Goal: Book appointment/travel/reservation

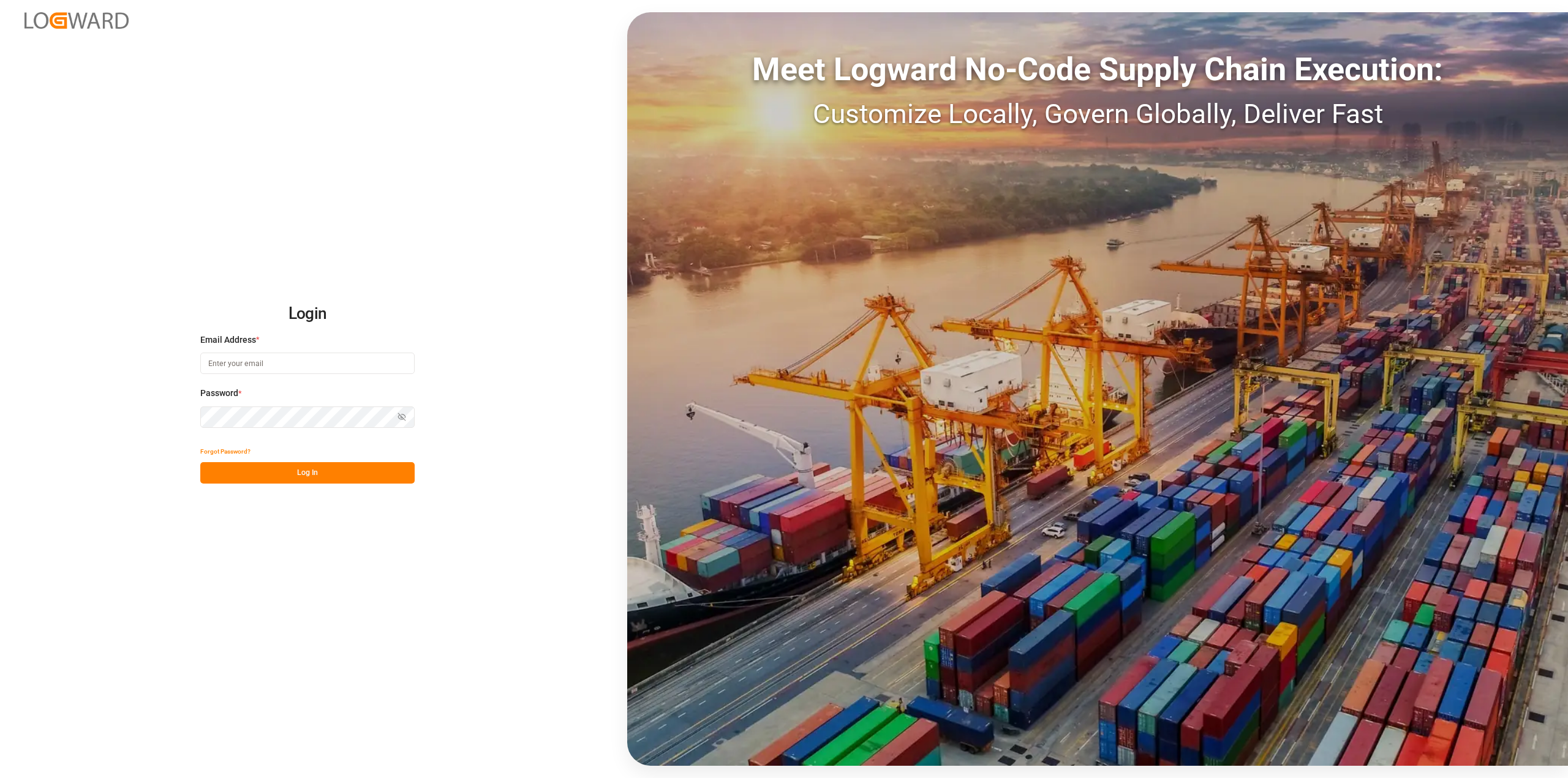
click at [285, 356] on input at bounding box center [307, 363] width 214 height 21
type input "[PERSON_NAME][EMAIL_ADDRESS][PERSON_NAME][DOMAIN_NAME]"
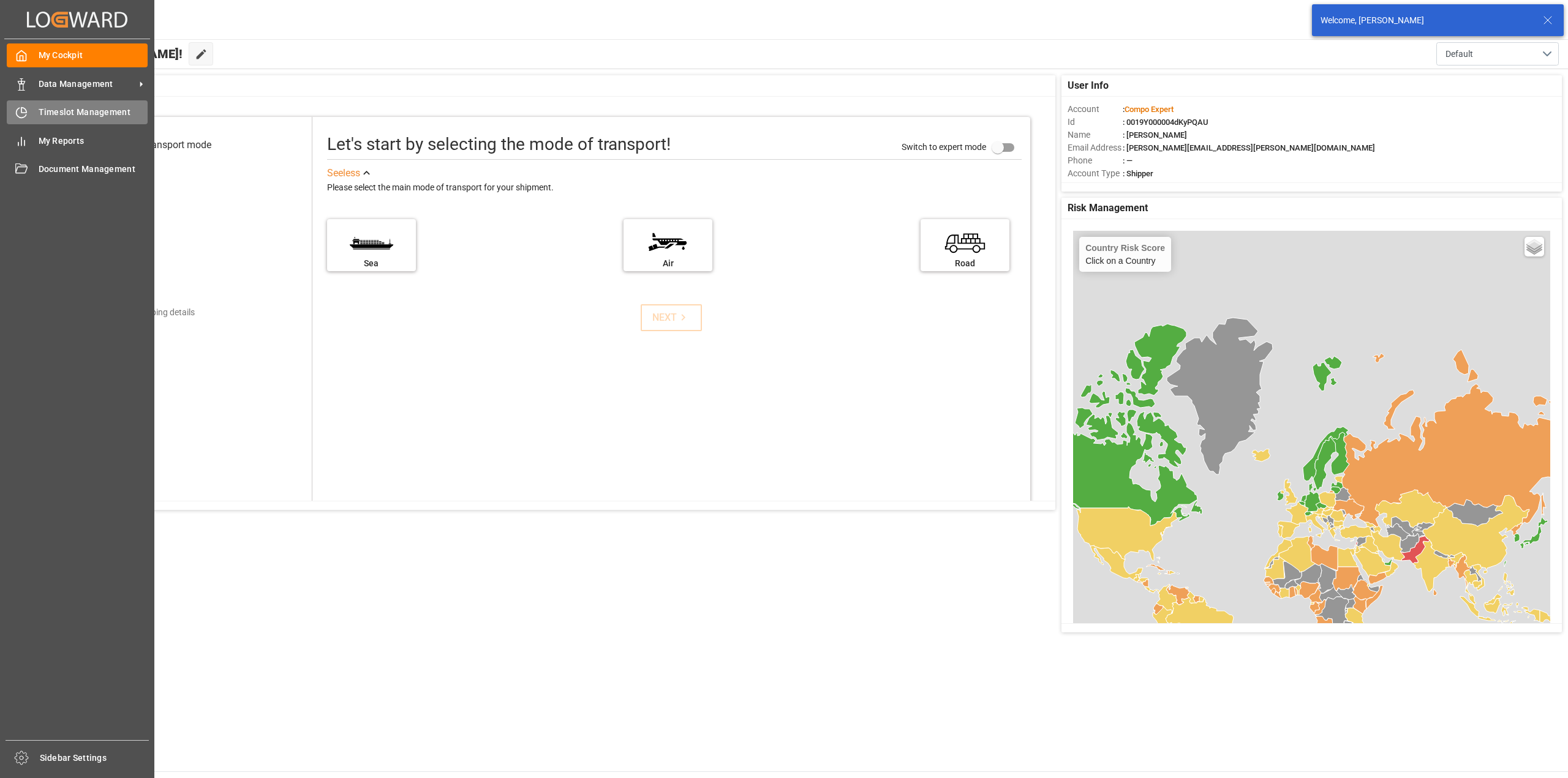
click at [23, 108] on icon at bounding box center [23, 109] width 5 height 5
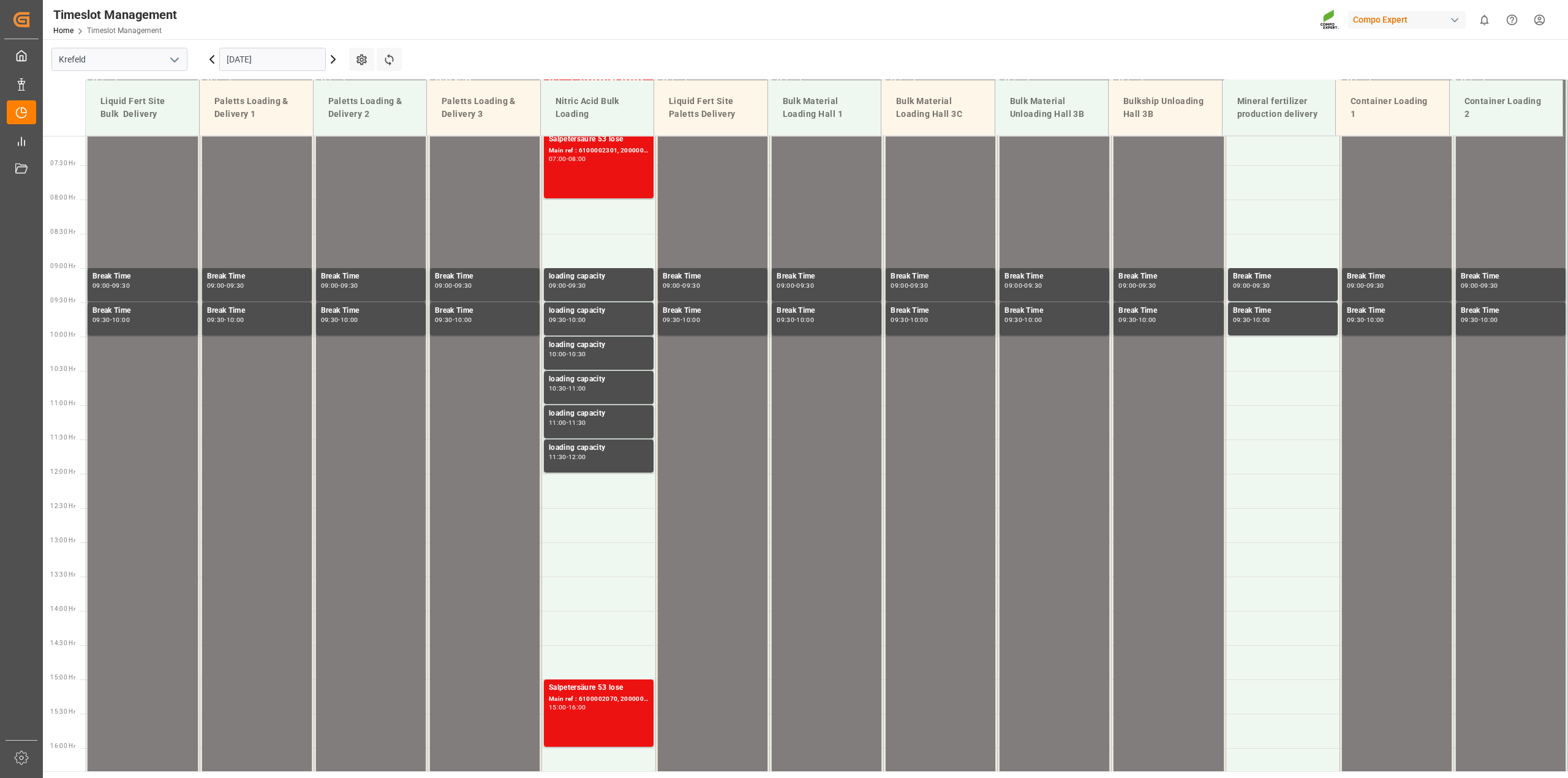
scroll to position [553, 0]
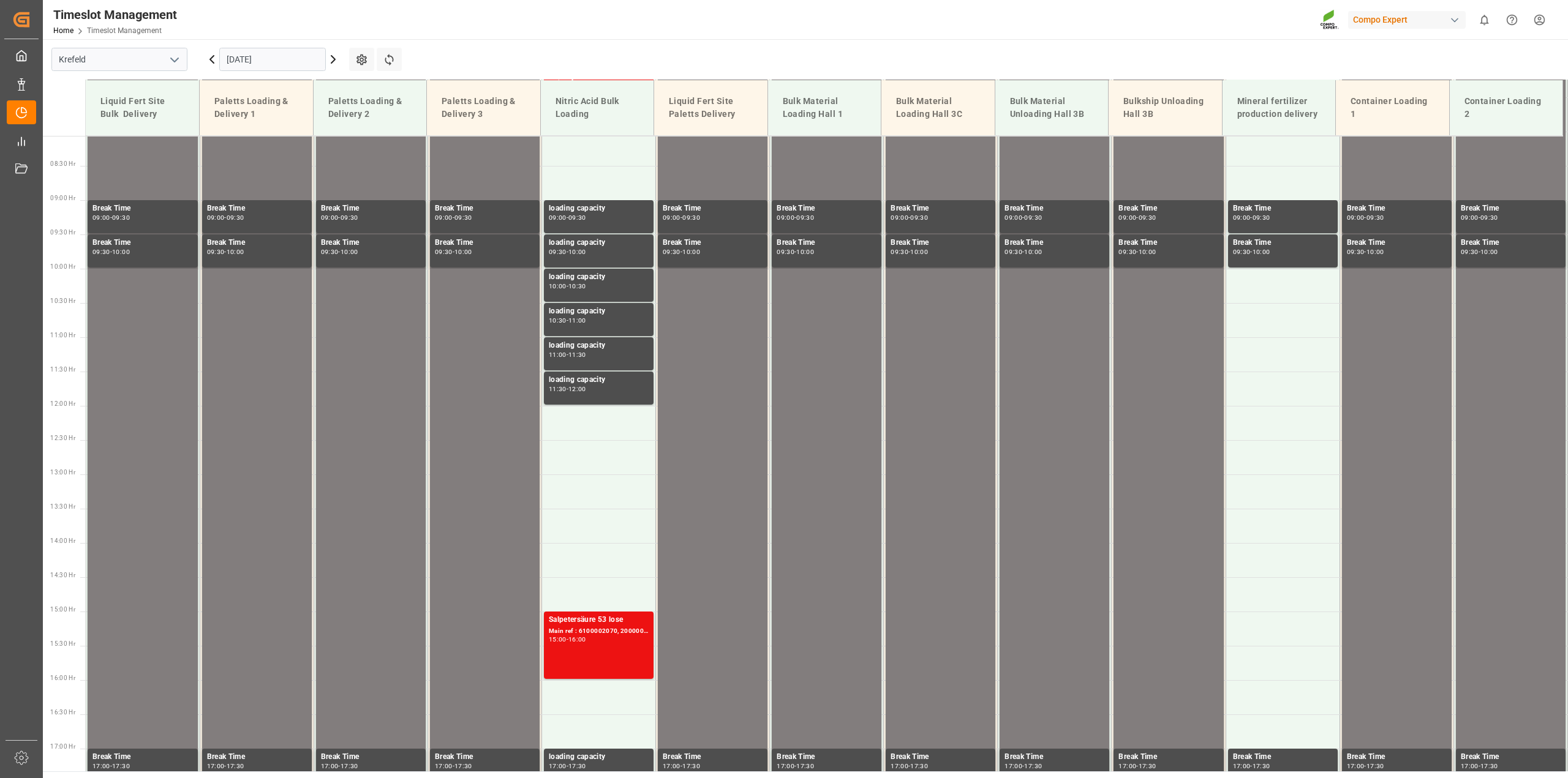
click at [335, 57] on icon at bounding box center [333, 59] width 15 height 15
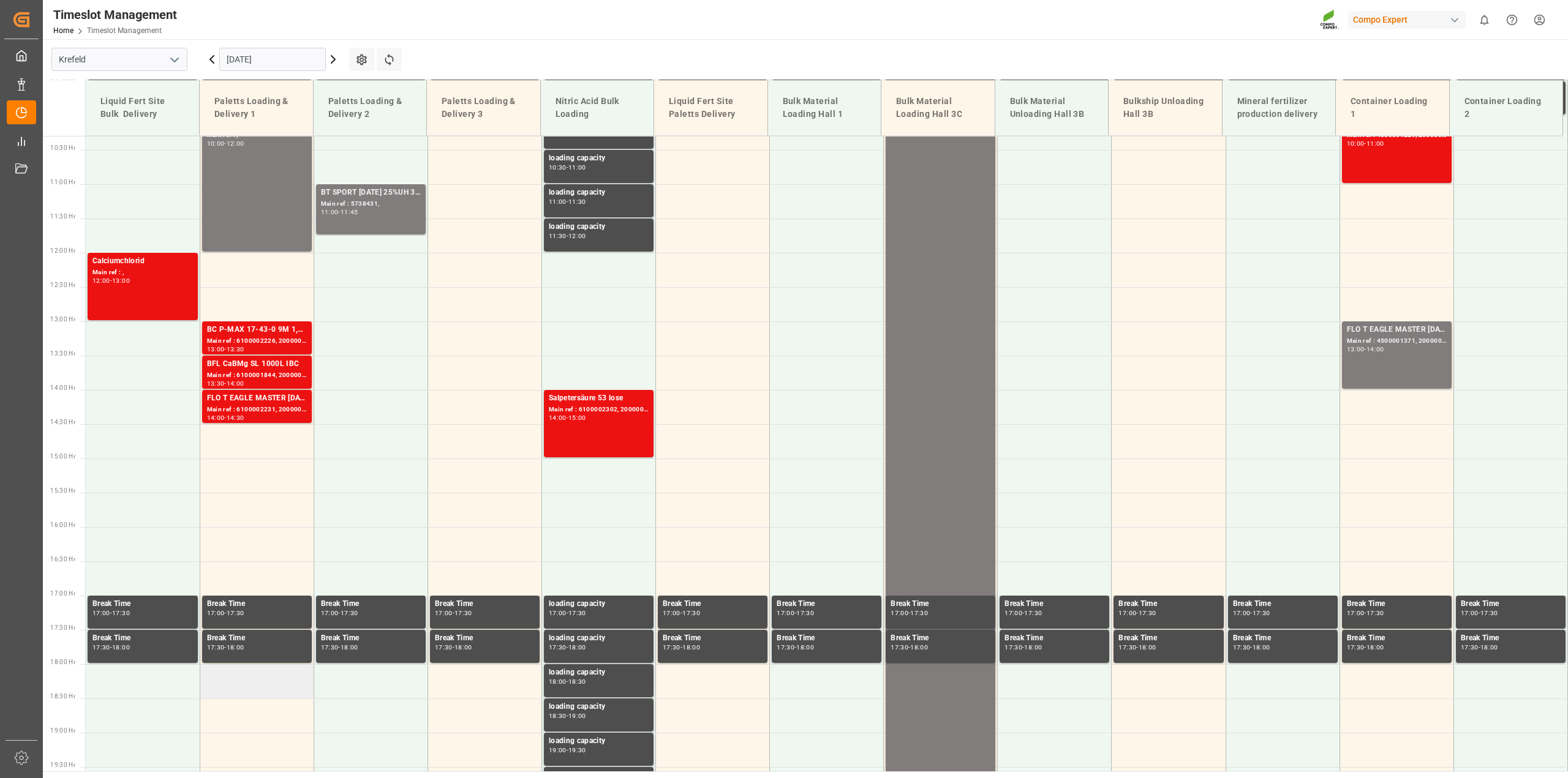
scroll to position [860, 0]
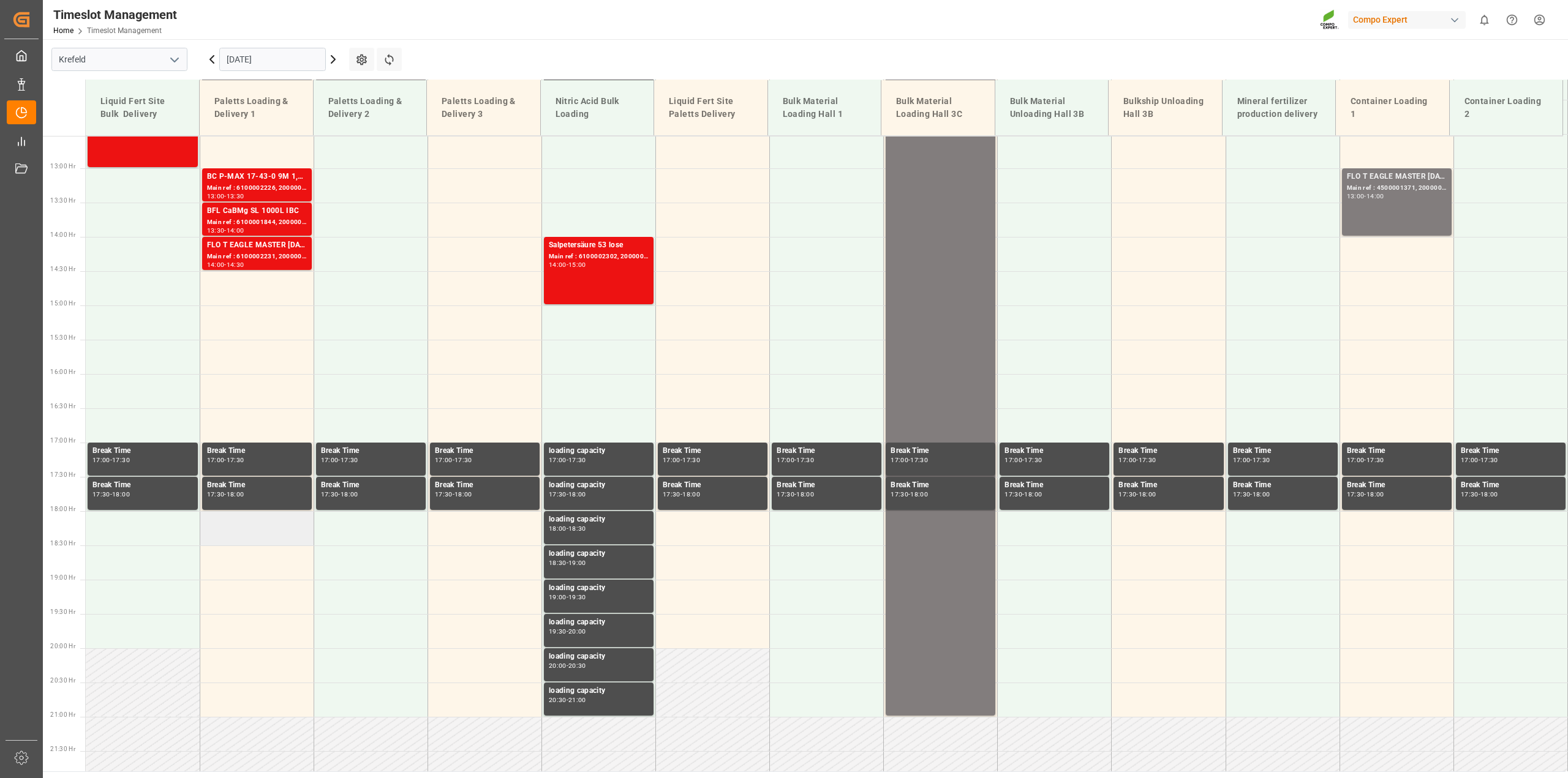
click at [264, 531] on td at bounding box center [256, 529] width 114 height 34
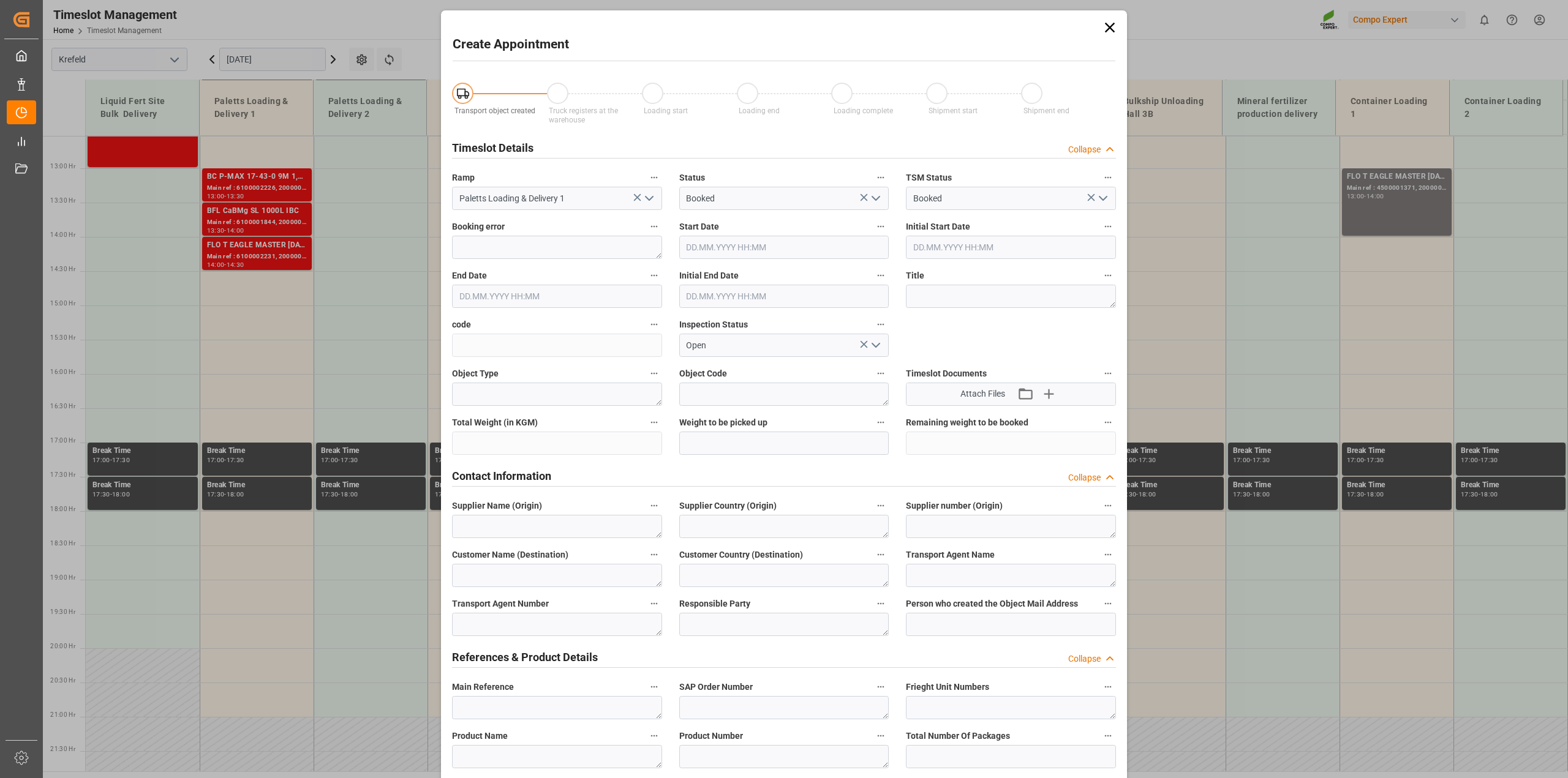
type input "[DATE] 18:00"
type input "[DATE] 18:30"
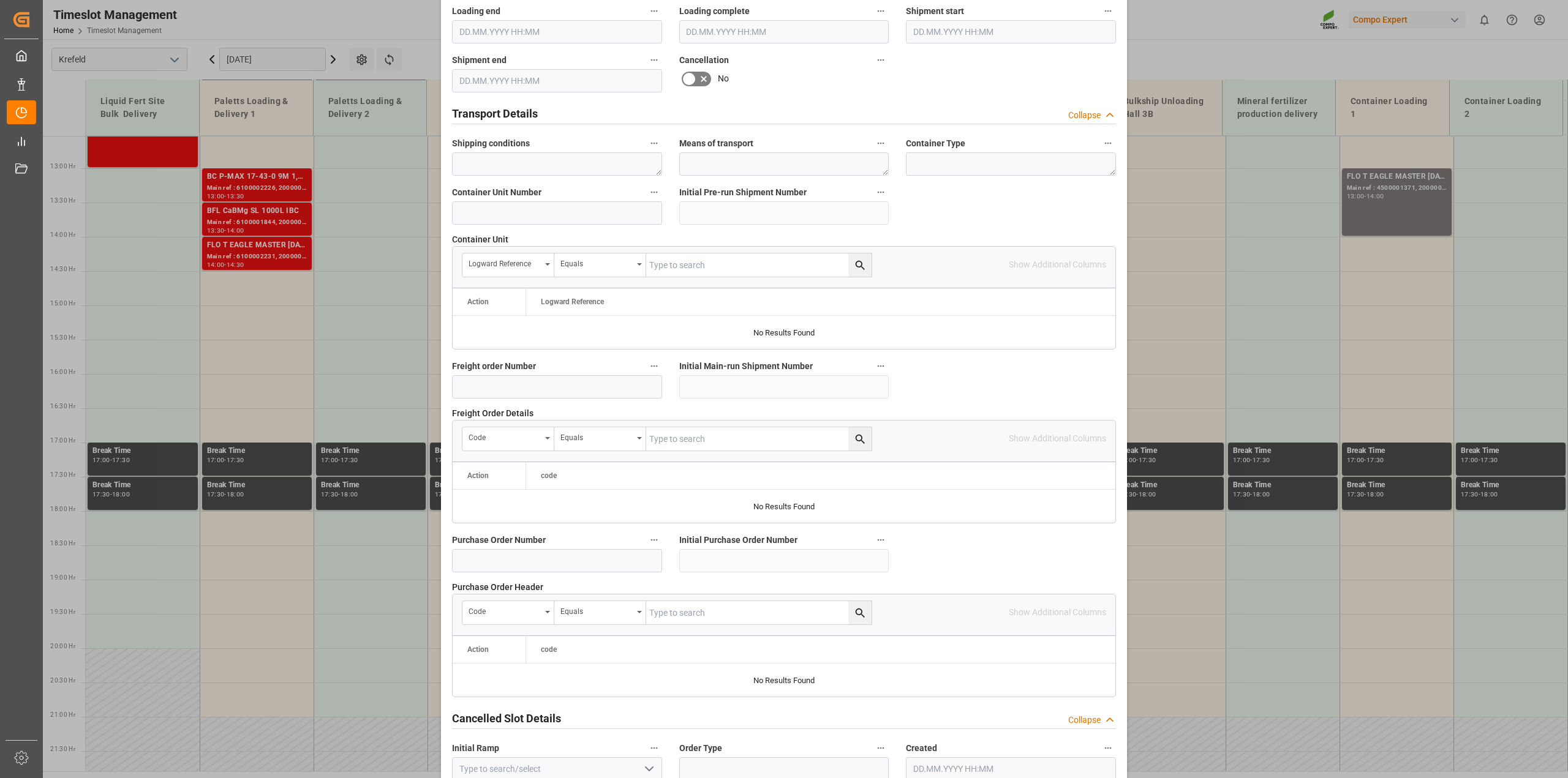
scroll to position [770, 0]
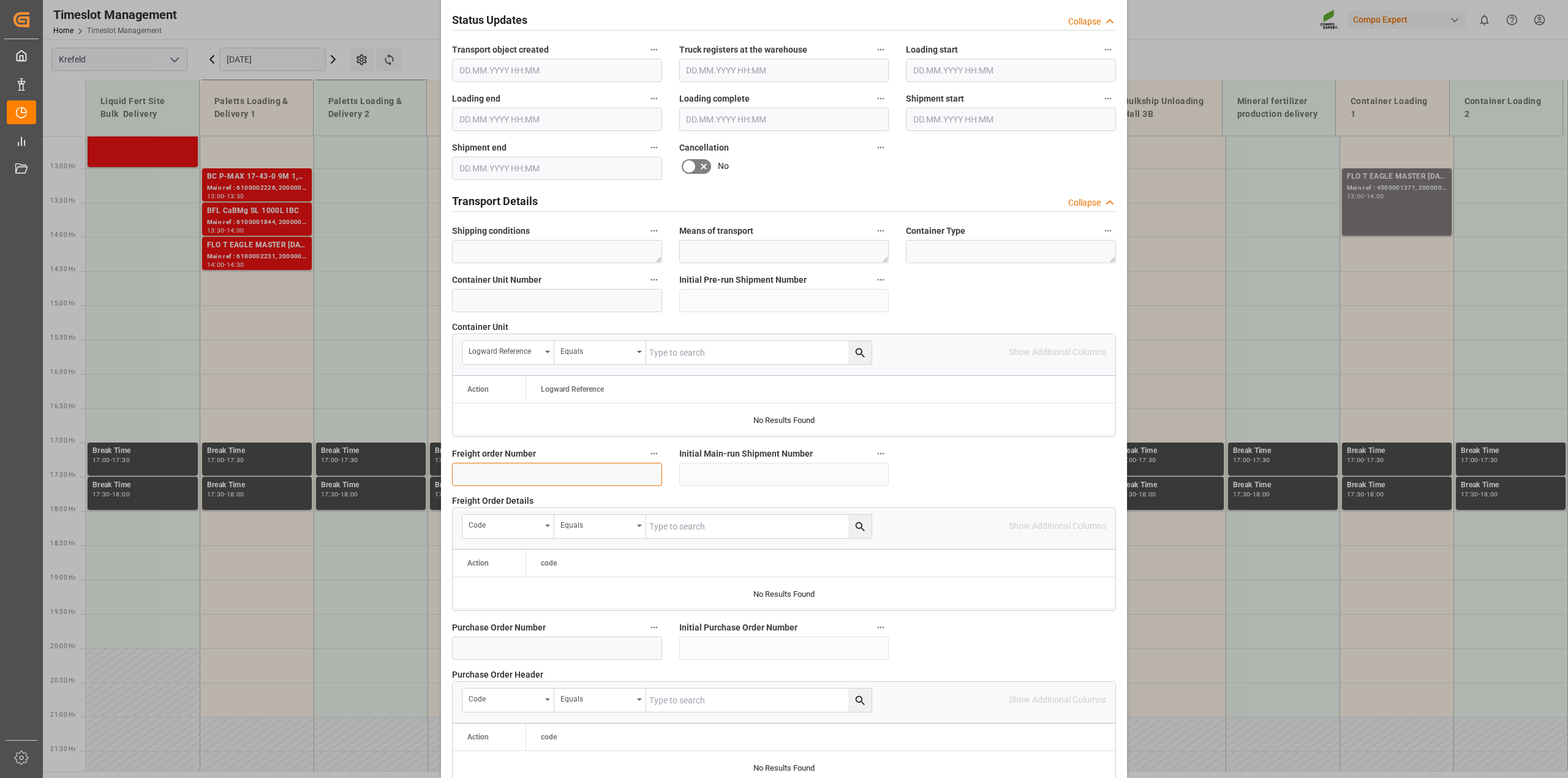
click at [489, 472] on input at bounding box center [556, 474] width 210 height 23
paste input "6100002308"
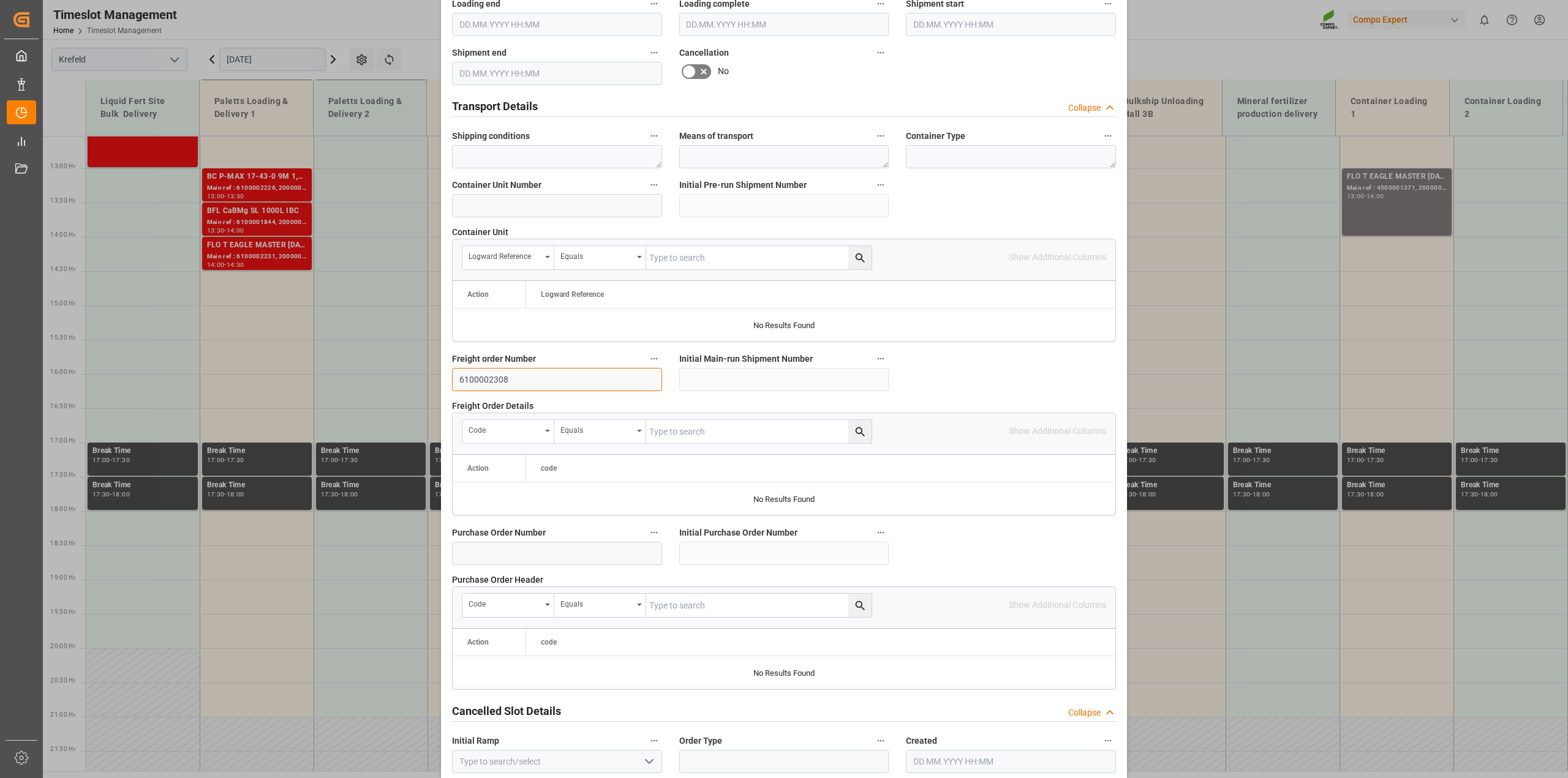
scroll to position [923, 0]
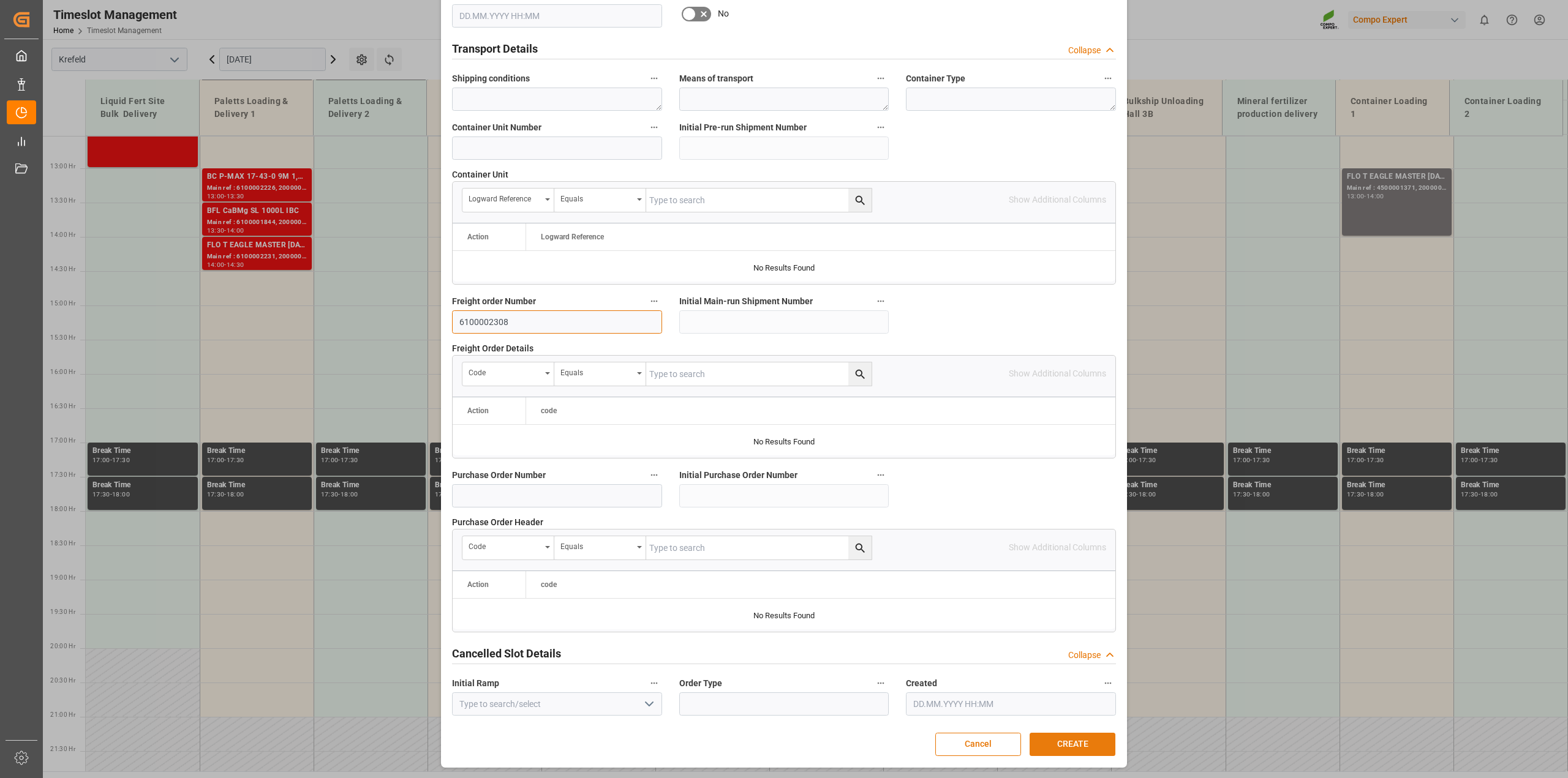
type input "6100002308"
click at [1078, 747] on button "CREATE" at bounding box center [1072, 745] width 85 height 23
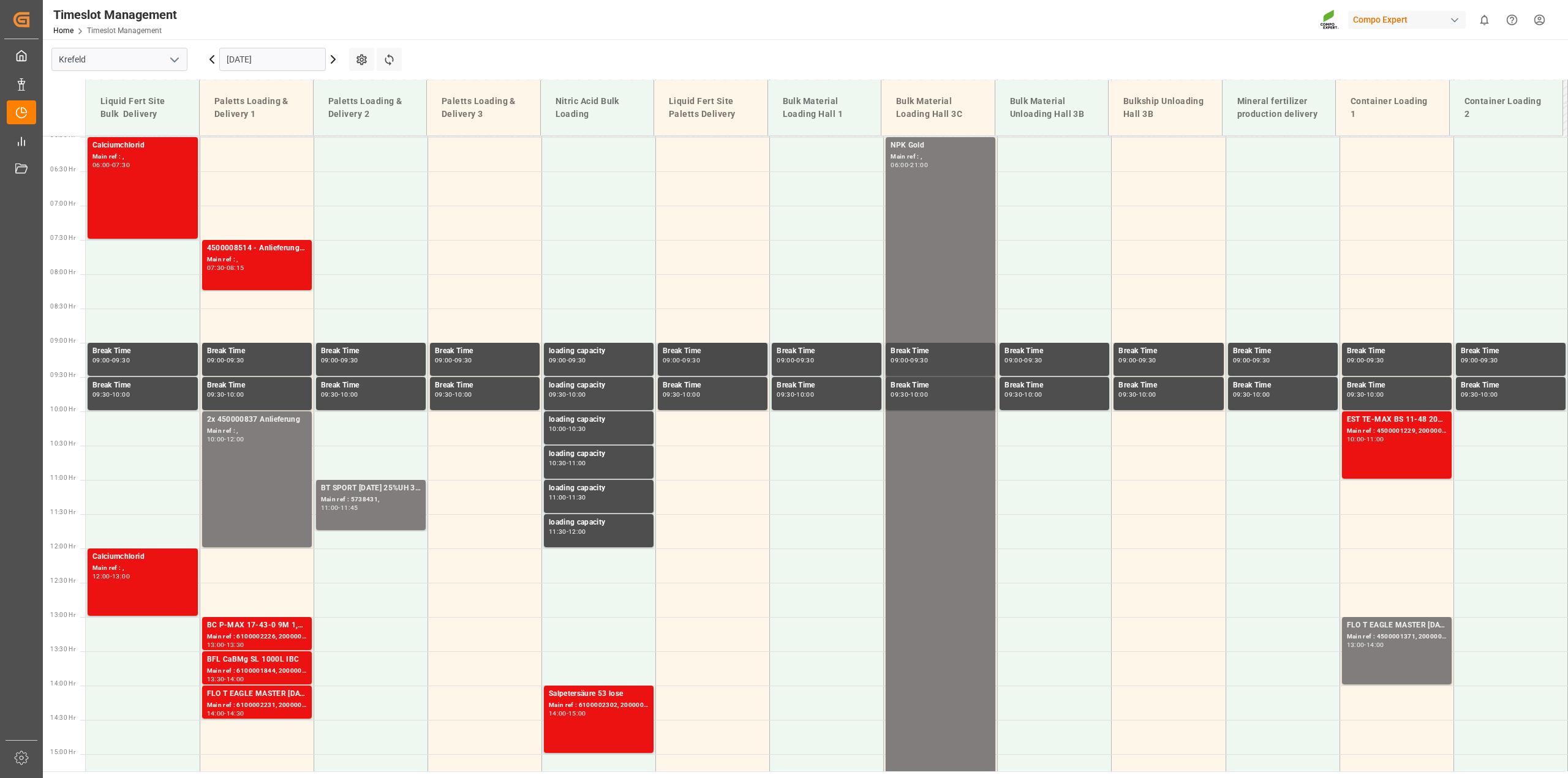
scroll to position [245, 0]
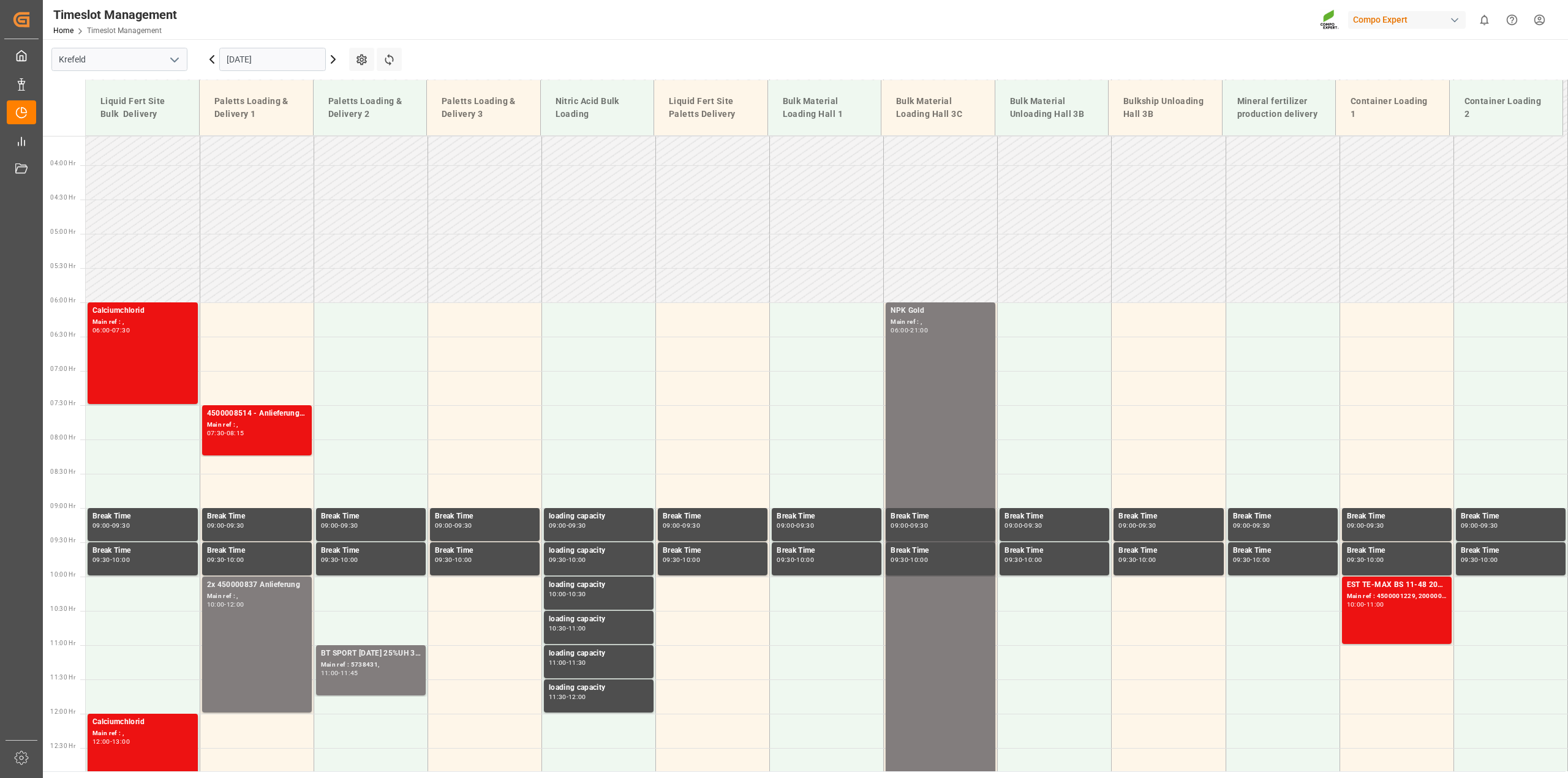
click at [210, 62] on icon at bounding box center [212, 59] width 15 height 15
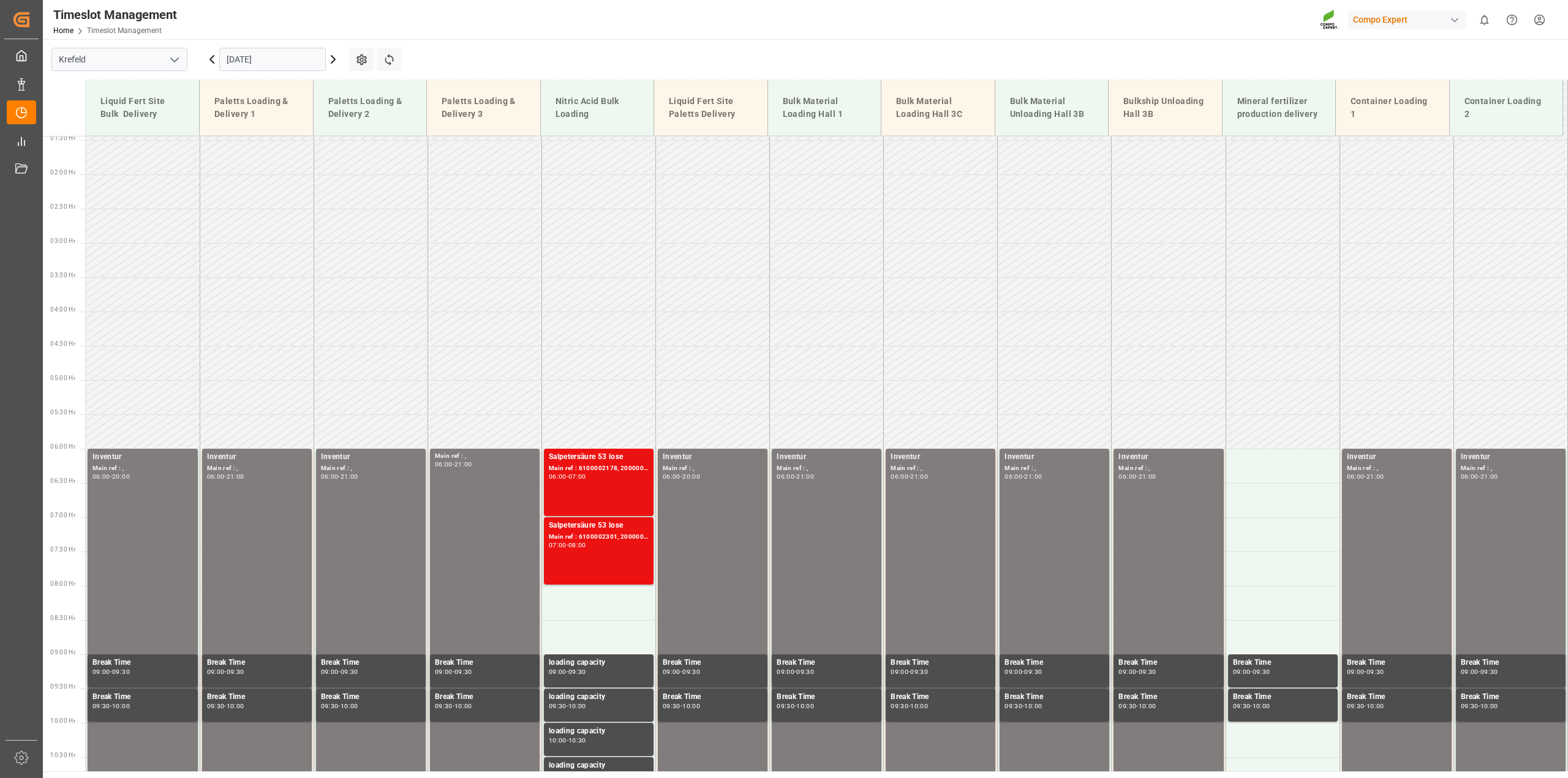
scroll to position [0, 0]
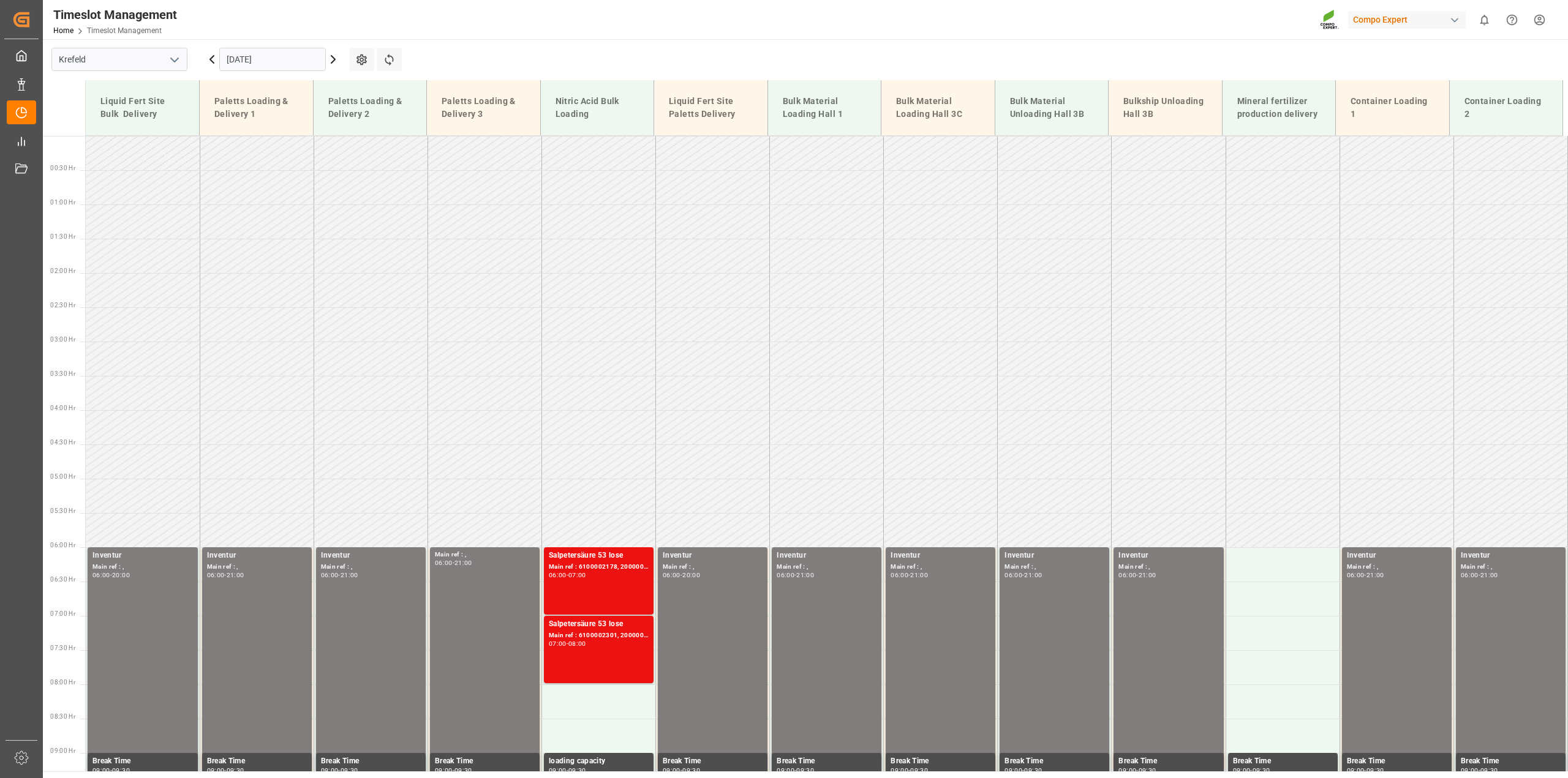
click at [335, 57] on icon at bounding box center [333, 59] width 15 height 15
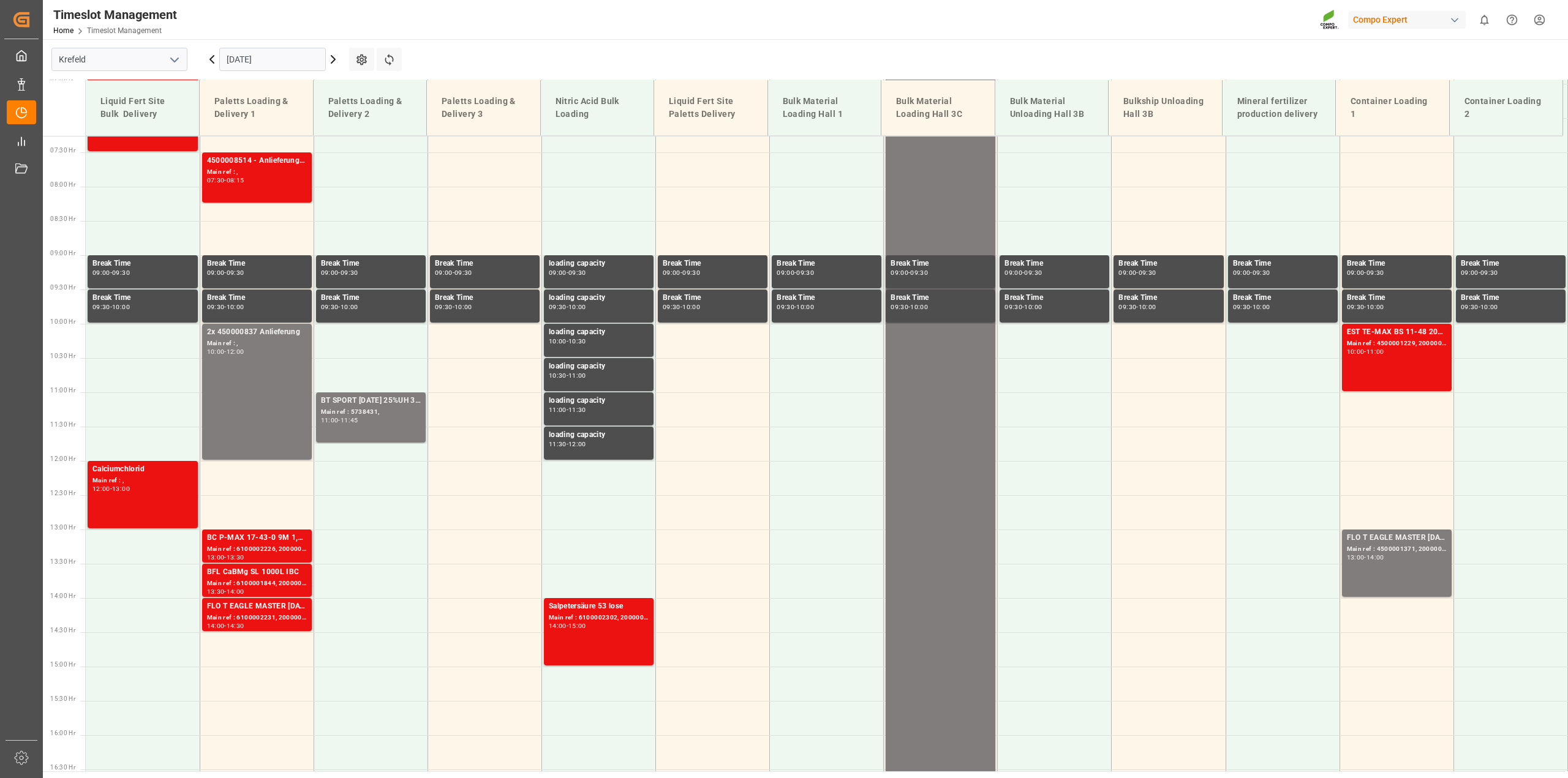
scroll to position [546, 0]
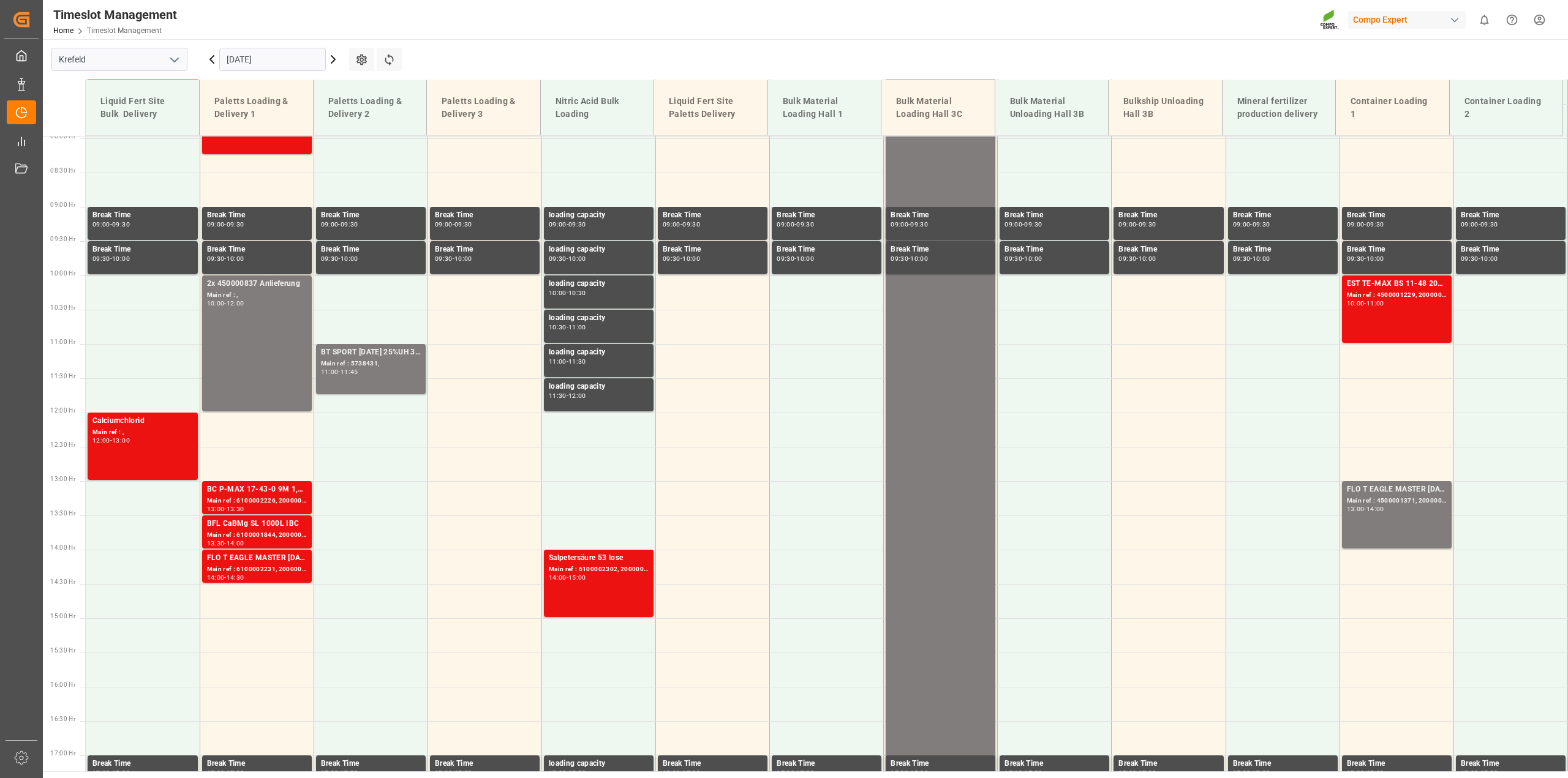
click at [332, 60] on icon at bounding box center [333, 59] width 15 height 15
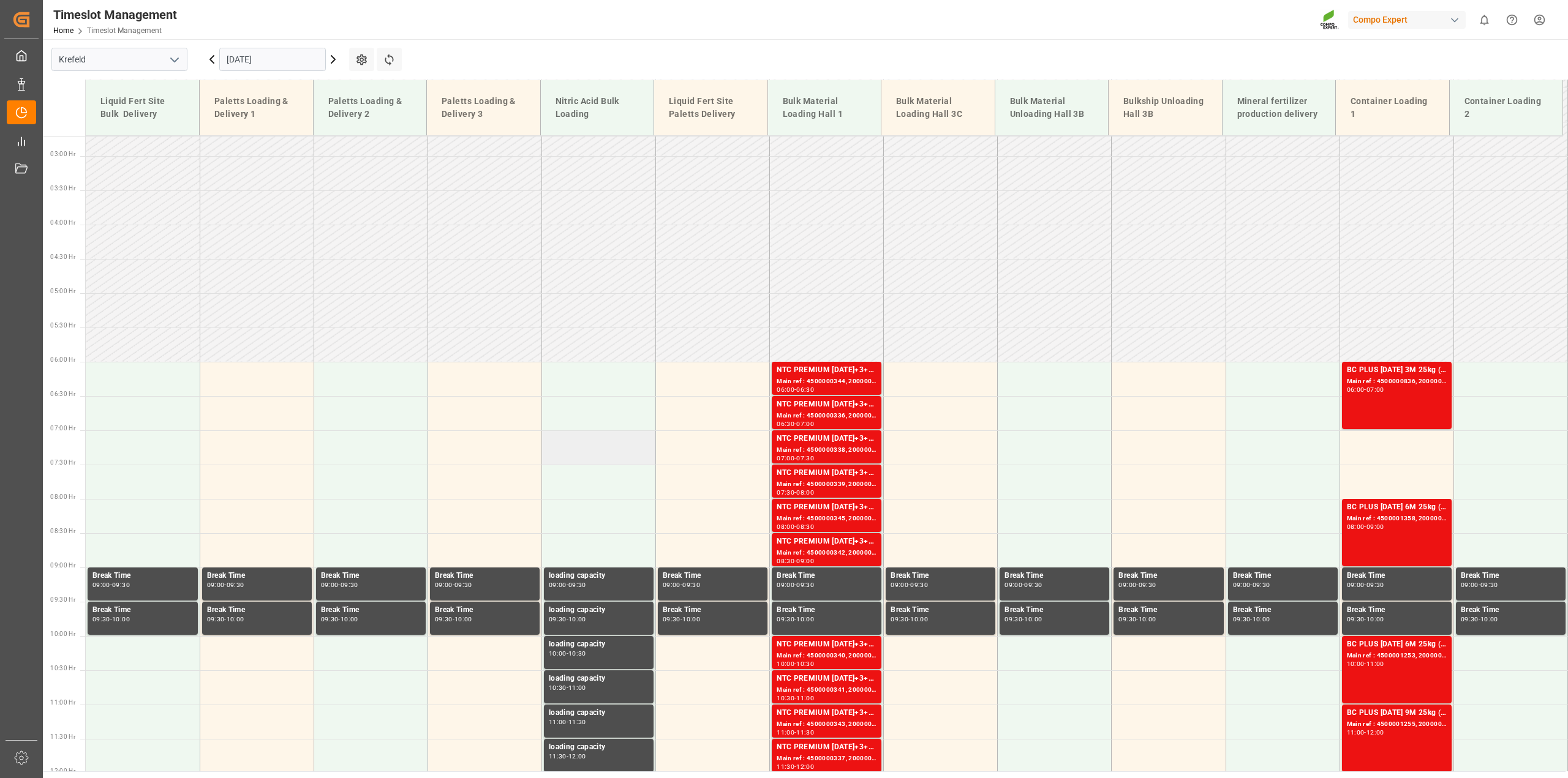
scroll to position [94, 0]
